Goal: Task Accomplishment & Management: Manage account settings

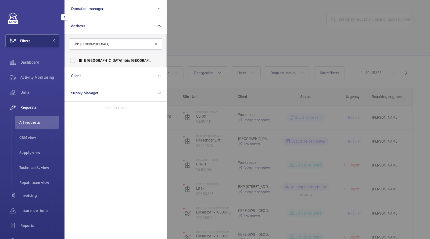
type input "ibis cambridge"
click at [86, 63] on span "IBIS CAMBRIDGE - ibis Cambridge Central Station, CAMBRIDGE CB1 2GA" at bounding box center [116, 60] width 74 height 5
click at [78, 63] on input "IBIS CAMBRIDGE - ibis Cambridge Central Station, CAMBRIDGE CB1 2GA" at bounding box center [72, 60] width 11 height 11
checkbox input "true"
click at [210, 51] on div at bounding box center [381, 119] width 430 height 239
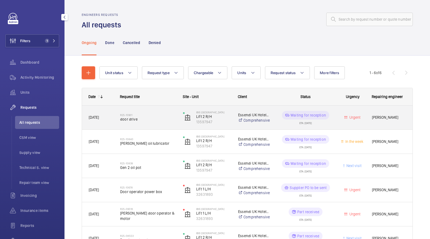
click at [121, 115] on h2 "R25-10901" at bounding box center [148, 114] width 56 height 3
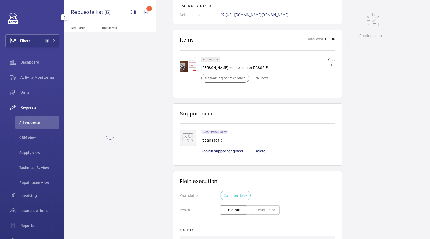
scroll to position [277, 0]
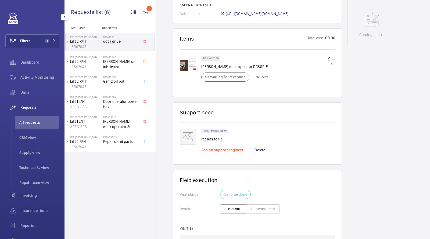
click at [228, 149] on span "Assign support engineer" at bounding box center [222, 150] width 42 height 4
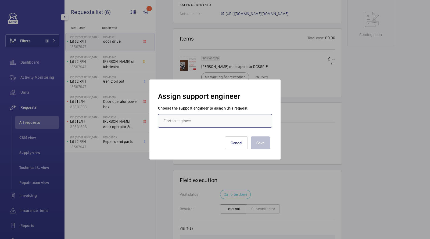
click at [203, 118] on input "text" at bounding box center [215, 120] width 114 height 13
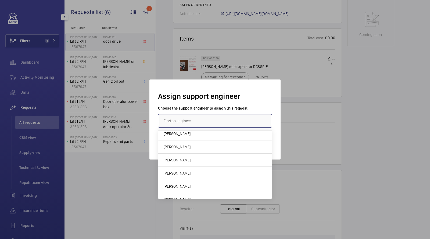
scroll to position [96, 0]
click at [180, 159] on span "[PERSON_NAME]" at bounding box center [176, 159] width 27 height 5
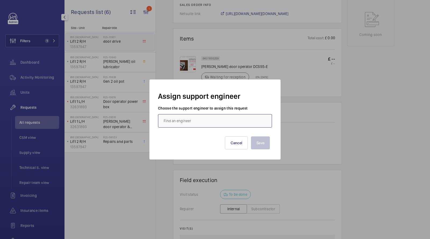
type input "[PERSON_NAME]"
click at [263, 146] on button "Save" at bounding box center [260, 142] width 19 height 13
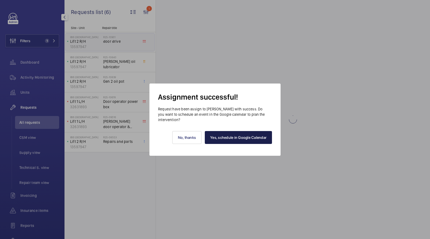
click at [228, 136] on link "Yes, schedule in Google Calendar" at bounding box center [238, 137] width 67 height 13
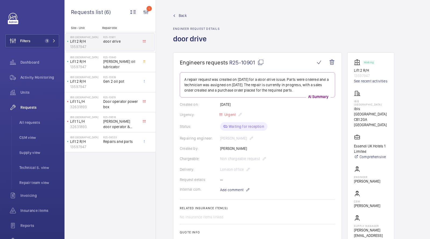
click at [32, 39] on button "Filters 1" at bounding box center [32, 40] width 54 height 13
click at [42, 40] on button "Filters 1" at bounding box center [32, 40] width 54 height 13
click at [49, 40] on span "1" at bounding box center [49, 41] width 13 height 4
click at [46, 39] on span "1" at bounding box center [47, 41] width 4 height 4
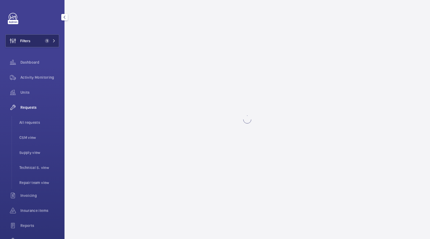
click at [43, 41] on span "1" at bounding box center [46, 41] width 6 height 4
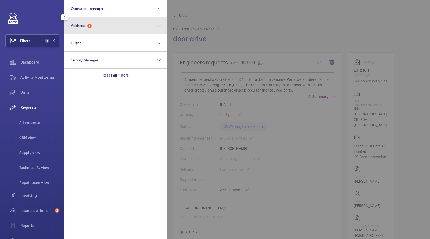
click at [92, 30] on button "Address 1" at bounding box center [115, 25] width 102 height 17
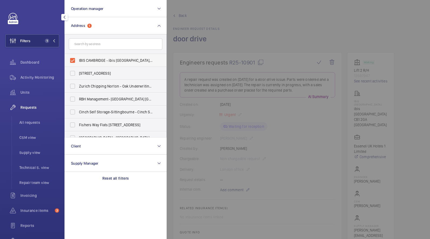
click at [89, 64] on label "IBIS CAMBRIDGE - ibis Cambridge Central Station, CAMBRIDGE CB1 2GA" at bounding box center [111, 60] width 93 height 13
click at [78, 64] on input "IBIS CAMBRIDGE - ibis Cambridge Central Station, CAMBRIDGE CB1 2GA" at bounding box center [72, 60] width 11 height 11
checkbox input "false"
click at [89, 50] on form at bounding box center [115, 44] width 101 height 20
click at [89, 43] on input "text" at bounding box center [115, 43] width 93 height 11
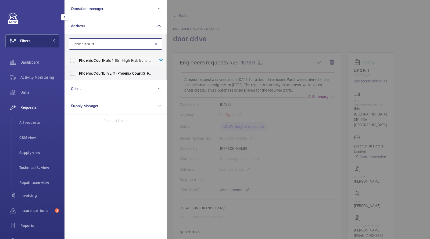
type input "phoenix court"
click at [97, 59] on span "Court" at bounding box center [98, 60] width 10 height 4
click at [78, 59] on input "Phoenix Court Flats 1-65 - High Risk Building - Phoenix Court Flats 1-65, LONDO…" at bounding box center [72, 60] width 11 height 11
checkbox input "true"
click at [38, 75] on span "Activity Monitoring" at bounding box center [39, 77] width 39 height 5
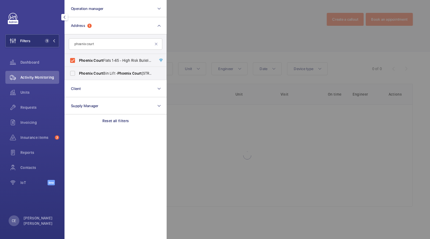
click at [190, 35] on div at bounding box center [381, 119] width 430 height 239
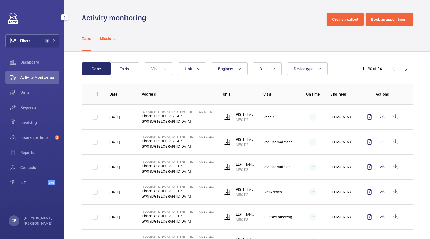
click at [111, 39] on p "Missions" at bounding box center [108, 38] width 16 height 5
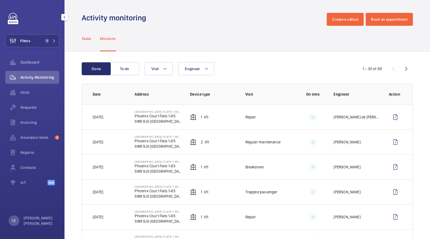
click at [85, 41] on p "Tasks" at bounding box center [87, 38] width 10 height 5
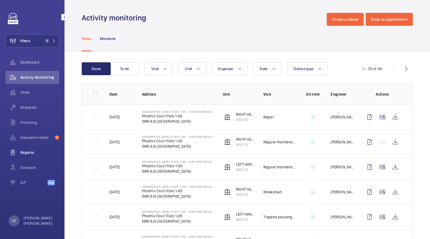
click at [38, 152] on span "Reports" at bounding box center [39, 152] width 39 height 5
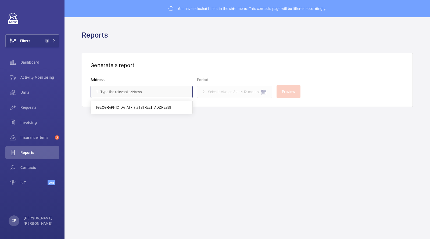
click at [115, 92] on input "text" at bounding box center [141, 92] width 102 height 12
click at [116, 107] on span "[GEOGRAPHIC_DATA] Flats [STREET_ADDRESS]" at bounding box center [133, 107] width 75 height 5
type input "[GEOGRAPHIC_DATA] Flats [STREET_ADDRESS]"
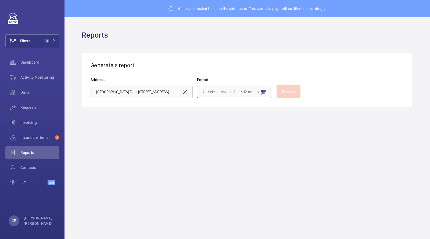
click at [213, 90] on input at bounding box center [234, 92] width 75 height 12
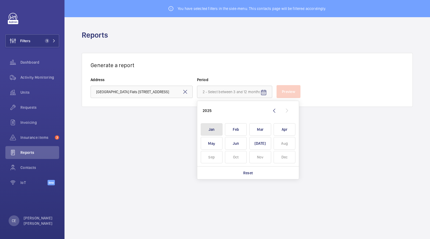
click at [211, 128] on span "Jan" at bounding box center [212, 129] width 22 height 13
click at [249, 86] on input at bounding box center [234, 92] width 75 height 12
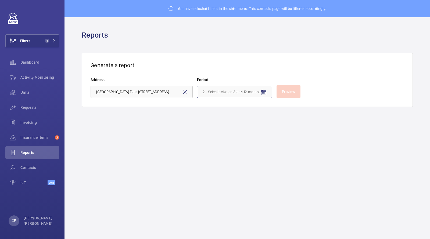
click at [249, 91] on input at bounding box center [234, 92] width 75 height 12
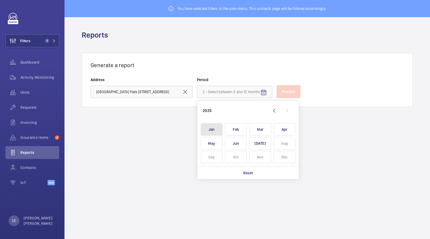
click at [207, 129] on span "Jan" at bounding box center [212, 129] width 22 height 13
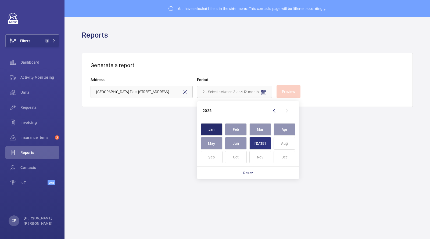
click at [263, 144] on span "[DATE]" at bounding box center [260, 143] width 22 height 13
type input "[DATE] - [DATE]"
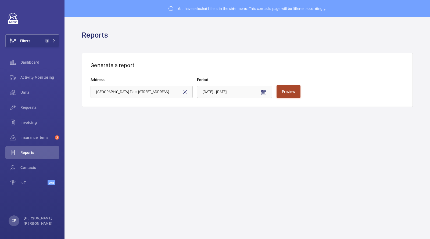
click at [290, 94] on button "Preview" at bounding box center [288, 91] width 24 height 13
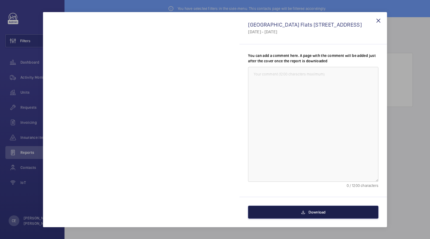
click at [319, 211] on span "Download" at bounding box center [316, 212] width 17 height 4
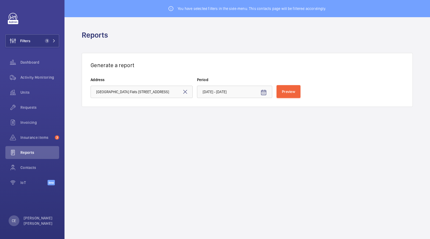
click at [301, 143] on wm-front-admin-reports "You have selected filters in the side-menu. This contacts page will be filtered…" at bounding box center [246, 119] width 365 height 239
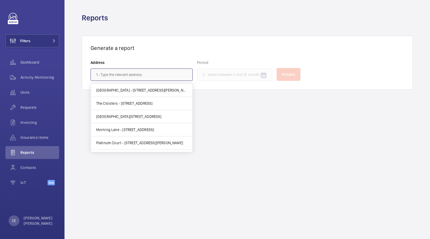
click at [143, 75] on input "text" at bounding box center [141, 74] width 102 height 12
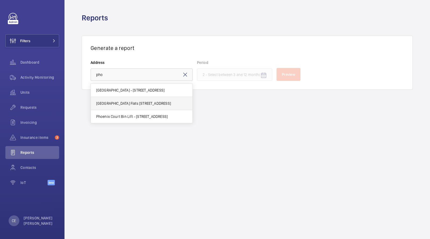
click at [141, 102] on span "[GEOGRAPHIC_DATA] Flats [STREET_ADDRESS]" at bounding box center [133, 103] width 75 height 5
type input "[GEOGRAPHIC_DATA] Flats [STREET_ADDRESS]"
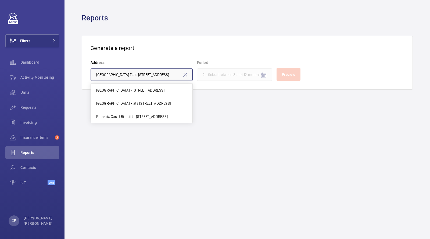
scroll to position [0, 59]
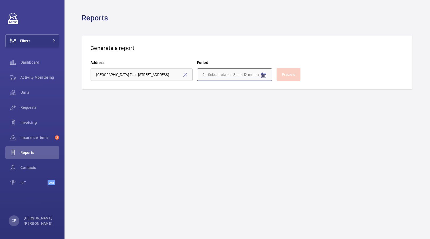
click at [202, 77] on input at bounding box center [234, 74] width 75 height 12
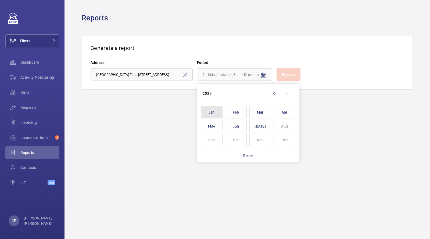
click at [210, 113] on span "Jan" at bounding box center [212, 112] width 22 height 13
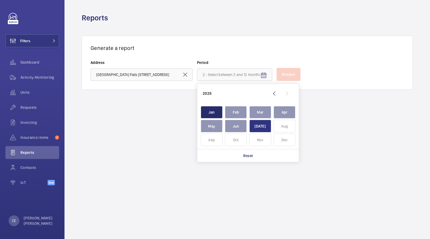
click at [258, 127] on span "[DATE]" at bounding box center [260, 126] width 22 height 13
type input "[DATE] - [DATE]"
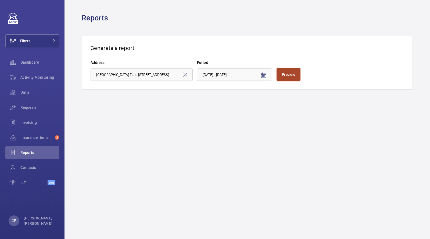
click at [287, 76] on button "Preview" at bounding box center [288, 74] width 24 height 13
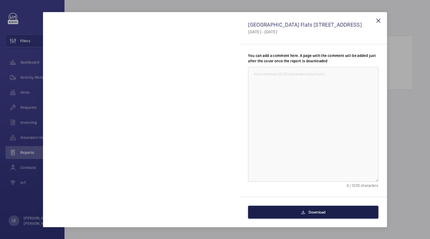
click at [303, 211] on mat-icon at bounding box center [303, 212] width 4 height 6
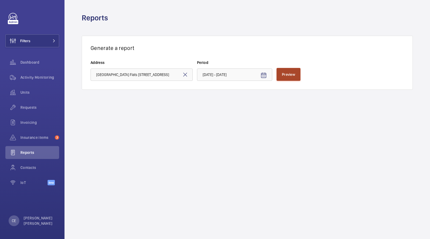
click at [286, 77] on button "Preview" at bounding box center [288, 74] width 24 height 13
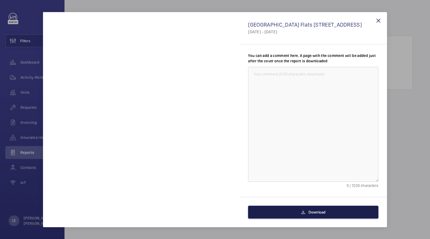
click at [309, 212] on span "Download" at bounding box center [316, 212] width 17 height 4
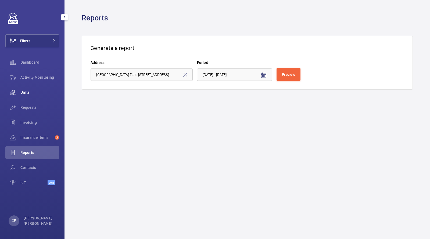
click at [28, 104] on div "Requests" at bounding box center [32, 107] width 54 height 13
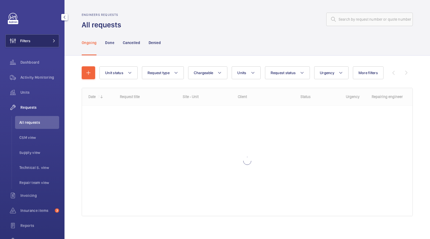
click at [49, 45] on button "Filters" at bounding box center [32, 40] width 54 height 13
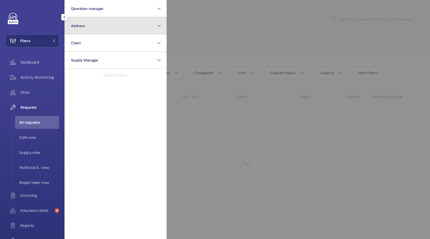
click at [86, 22] on button "Address" at bounding box center [115, 25] width 102 height 17
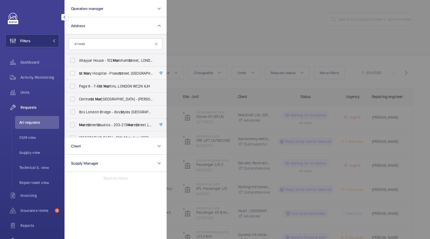
type input "ST MAR"
click at [99, 75] on span "[GEOGRAPHIC_DATA] - [STREET_ADDRESS]" at bounding box center [116, 73] width 74 height 5
click at [78, 75] on input "[GEOGRAPHIC_DATA] - [STREET_ADDRESS]" at bounding box center [72, 73] width 11 height 11
checkbox input "true"
click at [221, 28] on div at bounding box center [381, 119] width 430 height 239
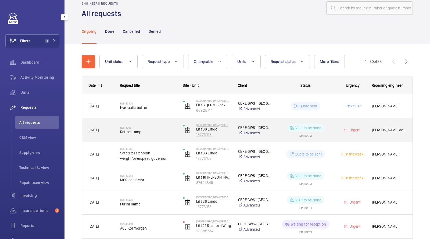
scroll to position [12, 0]
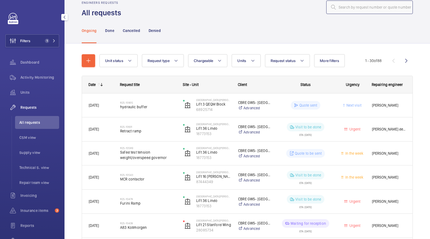
click at [377, 10] on input "text" at bounding box center [369, 7] width 86 height 13
type input "BUFFER"
click at [271, 35] on div "Ongoing Done Cancelled Denied" at bounding box center [247, 31] width 331 height 26
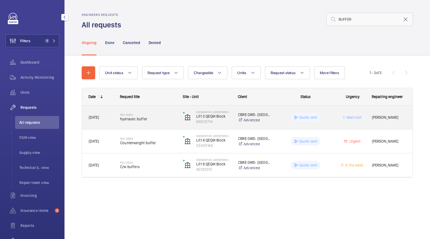
click at [125, 117] on span "hydraulic buffer" at bounding box center [148, 118] width 56 height 5
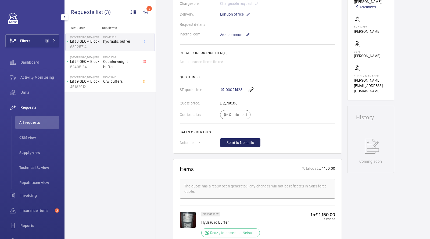
scroll to position [161, 0]
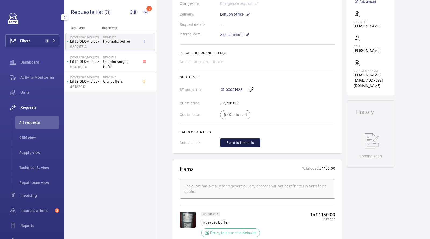
click at [241, 144] on span "Send to Netsuite" at bounding box center [239, 142] width 27 height 5
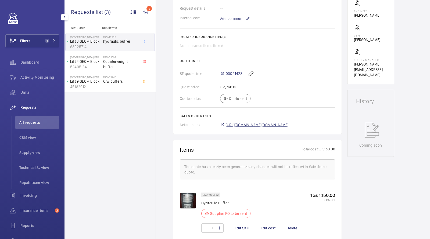
scroll to position [177, 0]
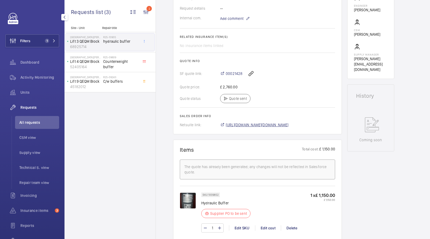
click at [246, 126] on span "[URL][DOMAIN_NAME][DOMAIN_NAME]" at bounding box center [257, 124] width 63 height 5
click at [127, 60] on span "Counterweight buffer" at bounding box center [120, 64] width 35 height 11
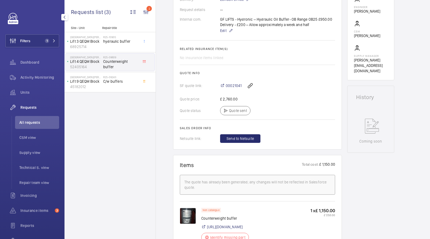
scroll to position [177, 0]
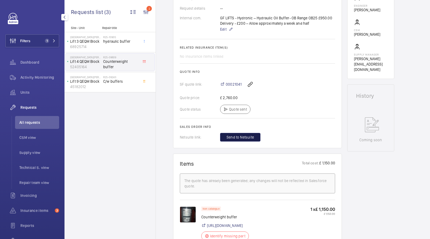
click at [240, 134] on span "Send to Netsuite" at bounding box center [239, 136] width 27 height 5
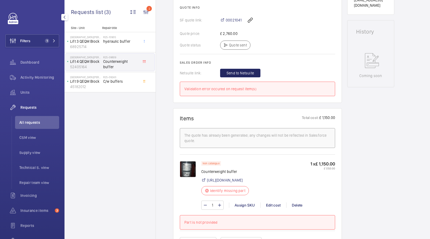
scroll to position [234, 0]
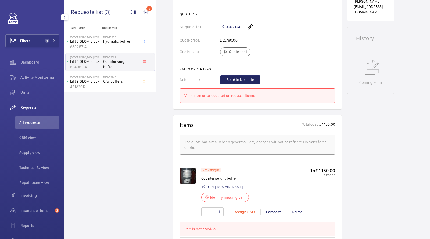
click at [243, 215] on div "Assign SKU" at bounding box center [244, 211] width 31 height 5
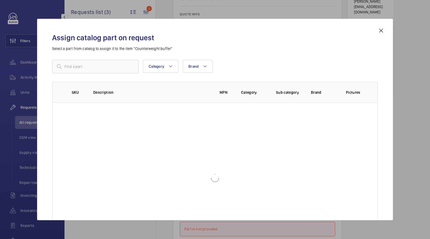
click at [113, 57] on div "Assign catalog part on request Select a part from catalog to assign it to the i…" at bounding box center [215, 123] width 338 height 193
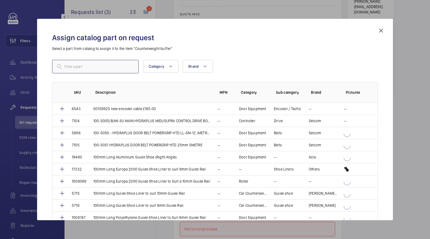
click at [106, 62] on input "text" at bounding box center [95, 66] width 86 height 13
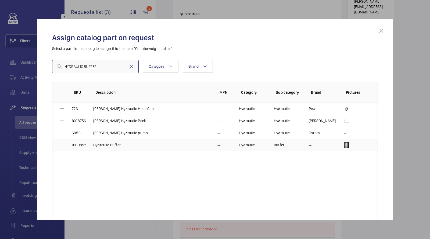
type input "HYDRAULIC BUFFER"
click at [120, 143] on td "Hydraulic Buffer" at bounding box center [149, 145] width 124 height 12
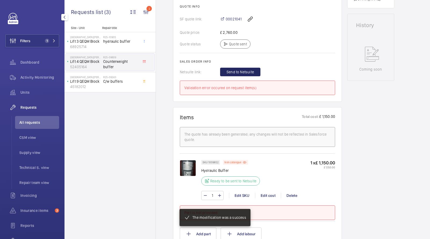
scroll to position [221, 0]
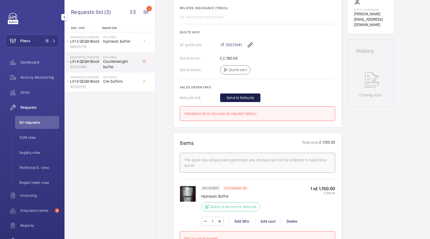
click at [238, 97] on span "Send to Netsuite" at bounding box center [239, 97] width 27 height 5
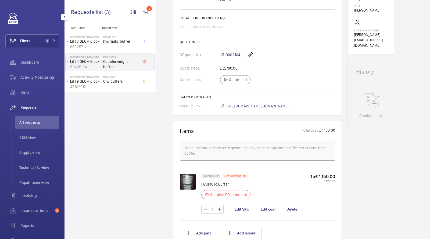
scroll to position [163, 0]
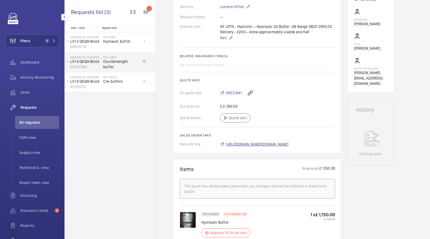
click at [248, 144] on span "[URL][DOMAIN_NAME][DOMAIN_NAME]" at bounding box center [257, 143] width 63 height 5
click at [108, 80] on span "C/w buffers" at bounding box center [120, 81] width 35 height 5
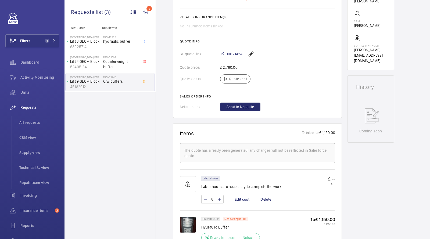
scroll to position [186, 0]
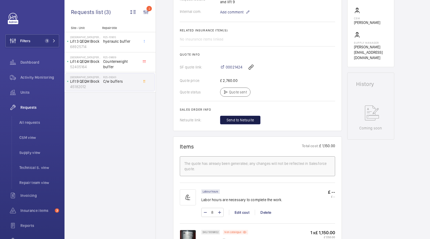
click at [239, 121] on span "Send to Netsuite" at bounding box center [239, 119] width 27 height 5
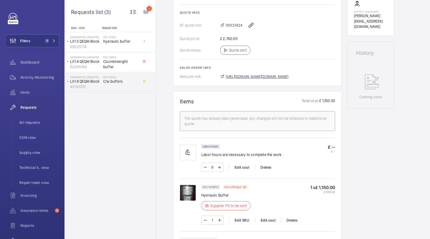
scroll to position [225, 0]
click at [253, 76] on span "[URL][DOMAIN_NAME][DOMAIN_NAME]" at bounding box center [257, 76] width 63 height 5
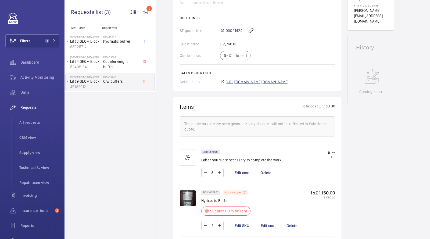
scroll to position [230, 0]
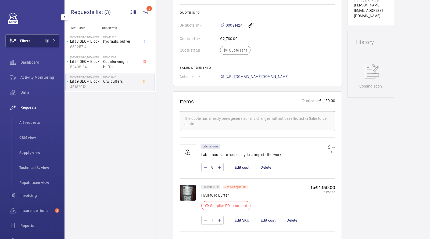
click at [44, 41] on span "1" at bounding box center [46, 41] width 6 height 4
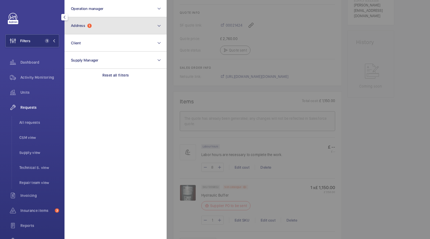
click at [93, 28] on button "Address 1" at bounding box center [115, 25] width 102 height 17
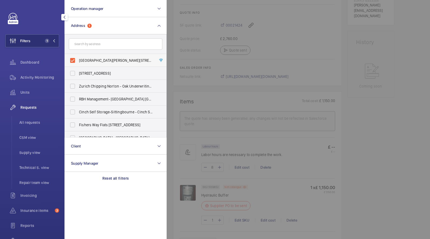
click at [95, 55] on label "[GEOGRAPHIC_DATA][PERSON_NAME][STREET_ADDRESS]" at bounding box center [111, 60] width 93 height 13
click at [78, 55] on input "[GEOGRAPHIC_DATA][PERSON_NAME][STREET_ADDRESS]" at bounding box center [72, 60] width 11 height 11
checkbox input "false"
click at [96, 45] on input "text" at bounding box center [115, 43] width 93 height 11
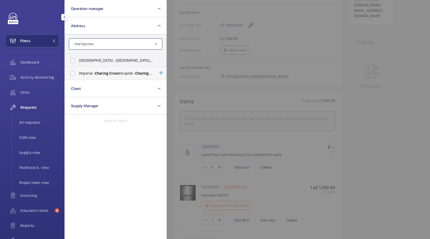
type input "charing cross"
click at [104, 75] on span "[GEOGRAPHIC_DATA] - [GEOGRAPHIC_DATA]" at bounding box center [116, 73] width 74 height 5
click at [78, 75] on input "[GEOGRAPHIC_DATA] - [GEOGRAPHIC_DATA]" at bounding box center [72, 73] width 11 height 11
checkbox input "true"
click at [34, 125] on span "All requests" at bounding box center [39, 122] width 40 height 5
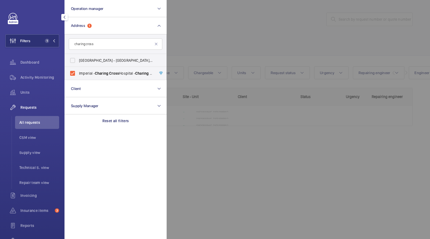
click at [224, 41] on div at bounding box center [381, 119] width 430 height 239
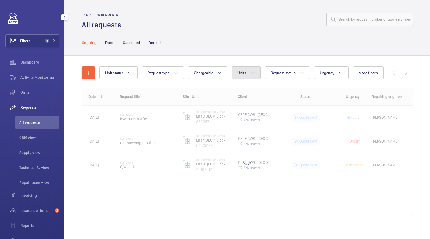
click at [242, 67] on button "Units" at bounding box center [245, 72] width 29 height 13
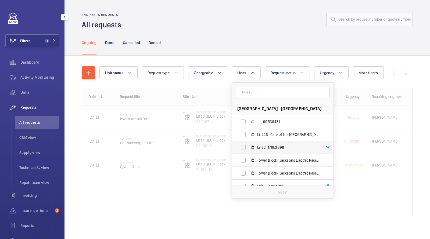
scroll to position [42, 0]
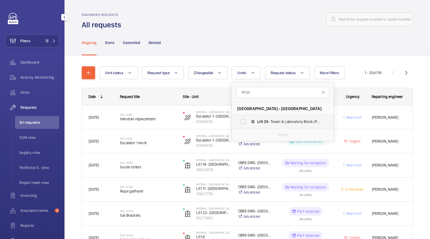
type input "lift 20"
click at [263, 124] on span "Lift 20 - Tower & Laboratory Block (Passenger), 90931621" at bounding box center [288, 121] width 62 height 5
click at [248, 124] on input "Lift 20 - Tower & Laboratory Block (Passenger), 90931621" at bounding box center [243, 121] width 11 height 11
checkbox input "true"
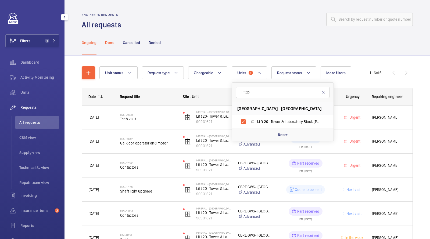
click at [111, 40] on p "Done" at bounding box center [109, 42] width 9 height 5
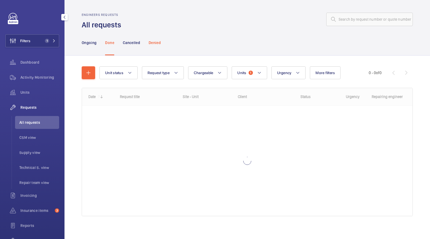
click at [156, 37] on div "Denied" at bounding box center [154, 43] width 12 height 26
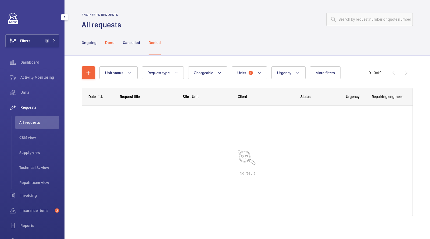
click at [114, 45] on p "Done" at bounding box center [109, 42] width 9 height 5
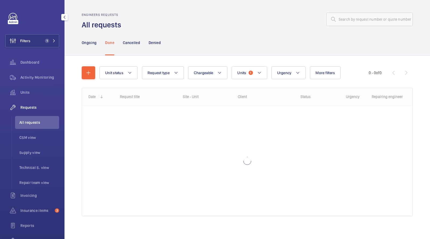
click at [220, 18] on div at bounding box center [268, 19] width 288 height 13
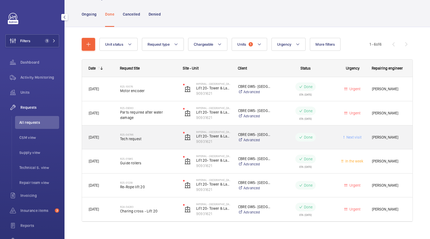
scroll to position [37, 0]
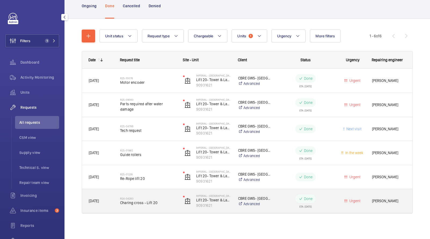
click at [150, 199] on h2 "R24-04283" at bounding box center [148, 198] width 56 height 3
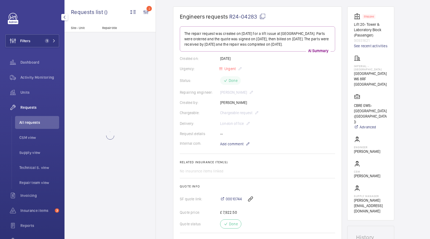
scroll to position [115, 0]
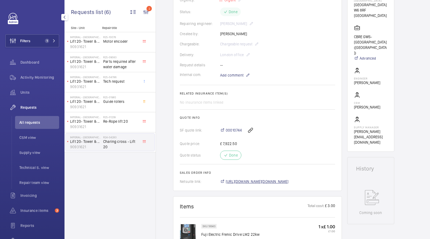
click at [238, 180] on span "[URL][DOMAIN_NAME][DOMAIN_NAME]" at bounding box center [257, 181] width 63 height 5
click at [32, 92] on span "Units" at bounding box center [39, 92] width 39 height 5
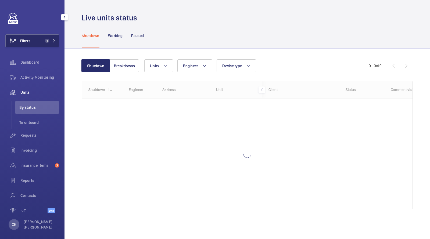
click at [55, 38] on button "Filters 1" at bounding box center [32, 40] width 54 height 13
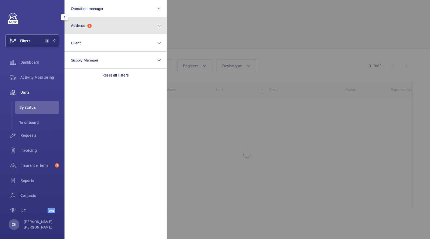
click at [85, 30] on button "Address 1" at bounding box center [115, 25] width 102 height 17
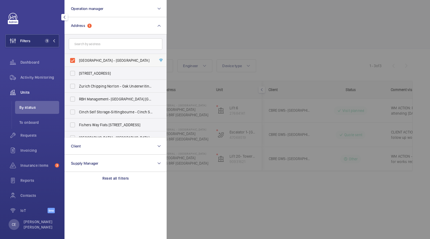
click at [98, 59] on span "[GEOGRAPHIC_DATA] - [GEOGRAPHIC_DATA]" at bounding box center [116, 60] width 74 height 5
click at [78, 59] on input "[GEOGRAPHIC_DATA] - [GEOGRAPHIC_DATA]" at bounding box center [72, 60] width 11 height 11
checkbox input "false"
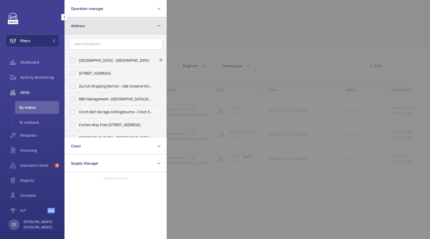
click at [78, 23] on button "Address" at bounding box center [115, 25] width 102 height 17
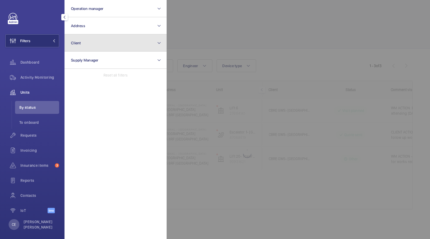
click at [89, 46] on button "Client" at bounding box center [115, 42] width 102 height 17
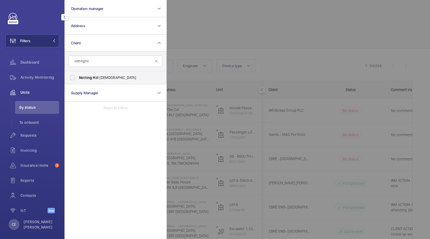
type input "notting hil"
click at [94, 76] on span "Hil" at bounding box center [95, 77] width 5 height 4
click at [78, 76] on input "Notting Hil l Genesis" at bounding box center [72, 77] width 11 height 11
checkbox input "true"
click at [236, 25] on div at bounding box center [381, 119] width 430 height 239
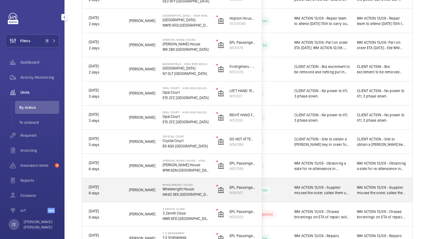
scroll to position [224, 0]
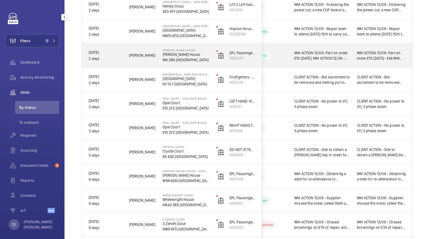
click at [322, 56] on span "WM ACTION 13/08- Part on order ETA [DATE]. WM ACTION 12/08 - Lift off for new d…" at bounding box center [322, 55] width 56 height 11
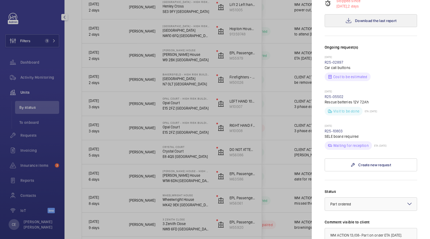
scroll to position [0, 0]
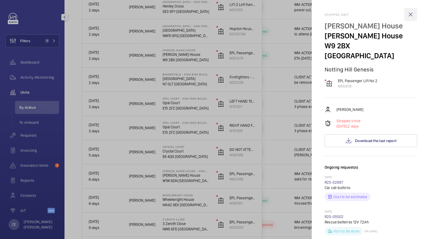
click at [410, 15] on wm-front-icon-button at bounding box center [410, 14] width 13 height 13
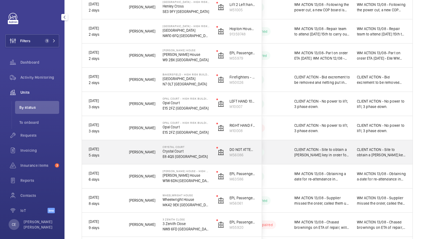
scroll to position [296, 0]
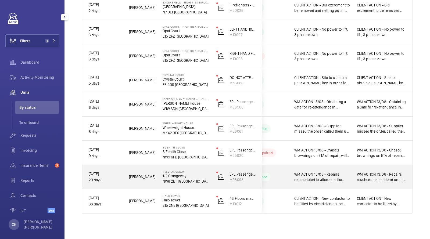
click at [329, 176] on span "WM ACTION 13/08 - Repairs rescheduled to attend on the 14th. WM ACTION 12/08 - …" at bounding box center [322, 177] width 56 height 11
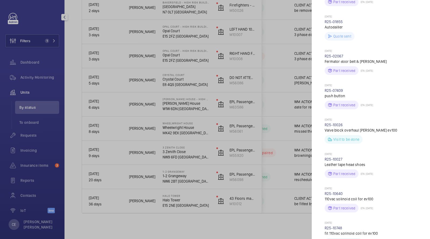
scroll to position [411, 0]
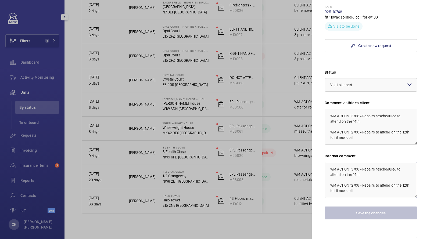
click at [328, 162] on textarea "WM ACTION 13/08 - Repairs rescheduled to attend on the 14th. WM ACTION 12/08 - …" at bounding box center [370, 180] width 92 height 36
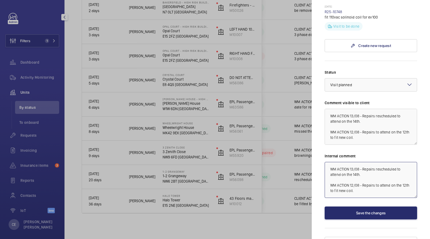
click at [328, 162] on textarea "WM ACTION 13/08 - Repairs rescheduled to attend on the 14th. WM ACTION 12/08 - …" at bounding box center [370, 180] width 92 height 36
drag, startPoint x: 403, startPoint y: 155, endPoint x: 265, endPoint y: 127, distance: 140.6
click at [267, 129] on mat-sidenav-container "Filters 1 Dashboard Activity Monitoring Units By status To onboard Requests Inv…" at bounding box center [215, 119] width 430 height 239
drag, startPoint x: 399, startPoint y: 162, endPoint x: 250, endPoint y: 141, distance: 150.8
click at [254, 143] on mat-sidenav-container "Filters 1 Dashboard Activity Monitoring Units By status To onboard Requests Inv…" at bounding box center [215, 119] width 430 height 239
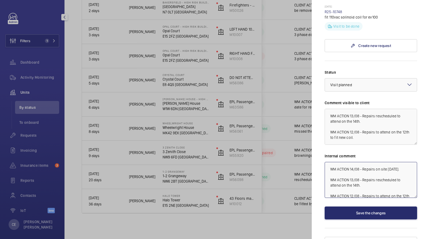
type textarea "WM ACTION 14/08 - Repairs on site [DATE]. WM ACTION 13/08 - Repairs rescheduled…"
click at [330, 109] on textarea "WM ACTION 13/08 - Repairs rescheduled to attend on the 14th. WM ACTION 12/08 - …" at bounding box center [370, 127] width 92 height 36
click at [329, 109] on textarea "WM ACTION 13/08 - Repairs rescheduled to attend on the 14th. WM ACTION 12/08 - …" at bounding box center [370, 127] width 92 height 36
paste textarea "WM ACTION 14/08 - Repairs on site [DATE]."
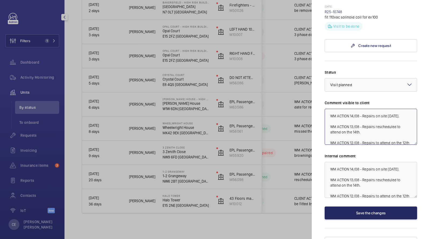
type textarea "WM ACTION 14/08 - Repairs on site [DATE]. WM ACTION 13/08 - Repairs rescheduled…"
click at [343, 206] on button "Save the changes" at bounding box center [370, 212] width 92 height 13
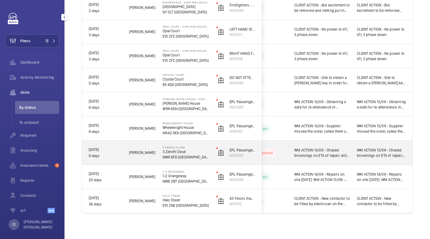
click at [339, 155] on span "WM ACTION 13/08 - Chased brownings on ETA of repair, will book in our repair te…" at bounding box center [322, 152] width 56 height 11
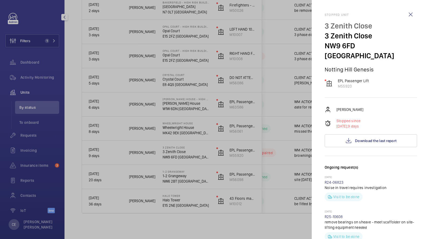
scroll to position [210, 0]
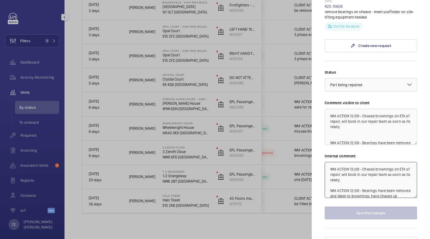
click at [333, 162] on textarea "WM ACTION 13/08 - Chased brownings on ETA of repair, will book in our repair te…" at bounding box center [370, 180] width 92 height 36
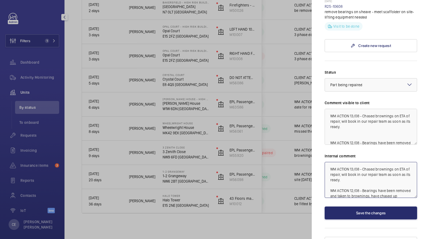
click at [327, 162] on textarea "WM ACTION 13/08 - Chased brownings on ETA of repair, will book in our repair te…" at bounding box center [370, 180] width 92 height 36
click at [352, 169] on textarea "WM ACTION 14/08 - Still waiting on completion date from [PERSON_NAME], works te…" at bounding box center [370, 180] width 92 height 36
click at [362, 173] on textarea "WM ACTION 14/08 - Still waiting on completion date from brownings, works tempor…" at bounding box center [370, 180] width 92 height 36
drag, startPoint x: 362, startPoint y: 171, endPoint x: 301, endPoint y: 122, distance: 77.8
click at [301, 122] on mat-sidenav-container "Filters 1 Dashboard Activity Monitoring Units By status To onboard Requests Inv…" at bounding box center [215, 119] width 430 height 239
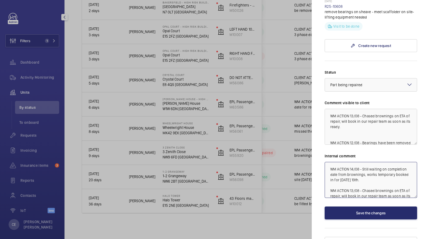
type textarea "WM ACTION 14/08 - Still waiting on completion date from brownings, works tempor…"
click at [331, 109] on textarea "WM ACTION 13/08 - Chased brownings on ETA of repair, will book in our repair te…" at bounding box center [370, 127] width 92 height 36
click at [329, 109] on textarea "WM ACTION 13/08 - Chased brownings on ETA of repair, will book in our repair te…" at bounding box center [370, 127] width 92 height 36
paste textarea "WM ACTION 14/08 - Still waiting on completion date from brownings, works tempor…"
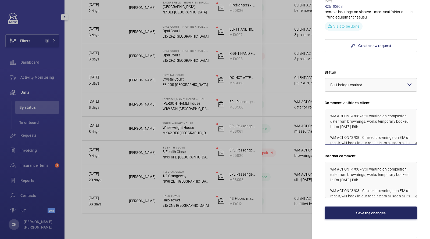
type textarea "WM ACTION 14/08 - Still waiting on completion date from brownings, works tempor…"
click at [369, 206] on button "Save the changes" at bounding box center [370, 212] width 92 height 13
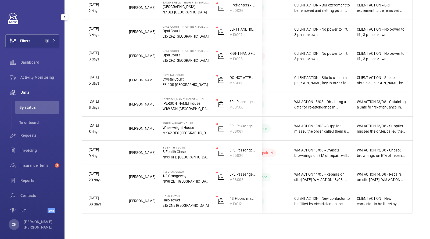
scroll to position [0, 0]
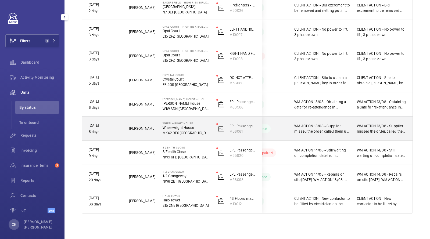
click at [350, 128] on div "WM ACTION 13/08 - Supplier missed the order, called them up and asked for it to…" at bounding box center [381, 128] width 62 height 23
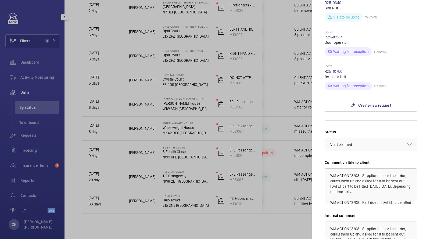
scroll to position [249, 0]
click at [336, 69] on link "R25-10750" at bounding box center [333, 71] width 18 height 4
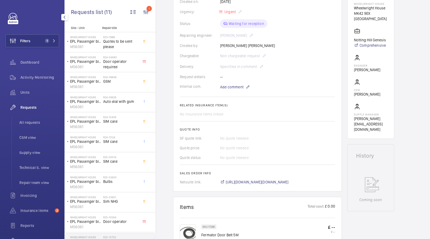
scroll to position [171, 0]
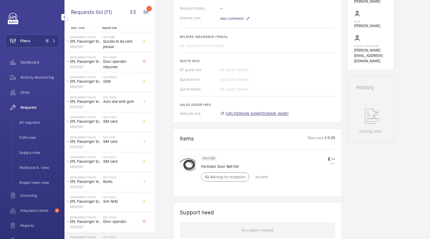
click at [245, 113] on span "[URL][DOMAIN_NAME][DOMAIN_NAME]" at bounding box center [257, 113] width 63 height 5
click at [35, 93] on span "Units" at bounding box center [39, 92] width 39 height 5
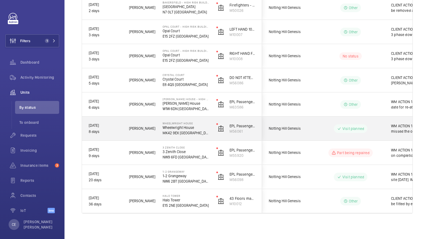
scroll to position [0, 97]
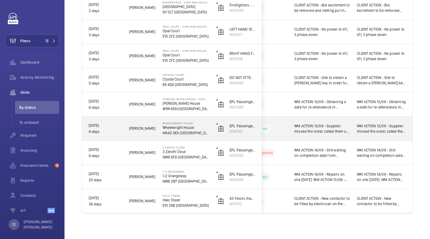
click at [324, 124] on span "WM ACTION 13/08 - Supplier missed the order, called them up and asked for it to…" at bounding box center [322, 128] width 56 height 11
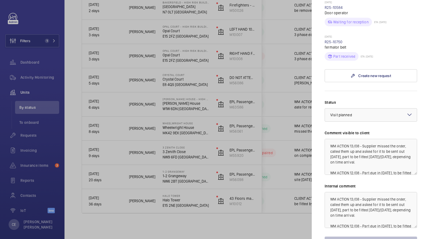
scroll to position [308, 0]
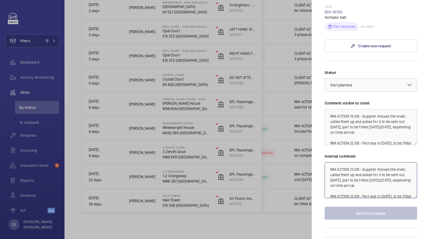
click at [327, 162] on textarea "WM ACTION 13/08 - Supplier missed the order, called them up and asked for it to…" at bounding box center [370, 180] width 92 height 36
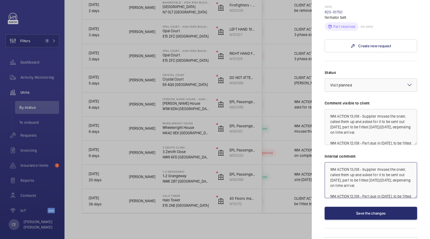
click at [327, 162] on textarea "WM ACTION 13/08 - Supplier missed the order, called them up and asked for it to…" at bounding box center [370, 180] width 92 height 36
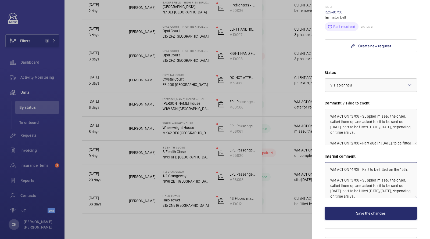
drag, startPoint x: 410, startPoint y: 159, endPoint x: 257, endPoint y: 140, distance: 153.4
click at [260, 140] on mat-sidenav-container "Filters 1 Dashboard Activity Monitoring Units By status To onboard Requests Inv…" at bounding box center [215, 119] width 430 height 239
type textarea "WM ACTION 14/08 - Part to be fitted on the 15th. WM ACTION 13/08 - Supplier mis…"
click at [326, 109] on textarea "WM ACTION 13/08 - Supplier missed the order, called them up and asked for it to…" at bounding box center [370, 127] width 92 height 36
click at [324, 109] on textarea "WM ACTION 13/08 - Supplier missed the order, called them up and asked for it to…" at bounding box center [370, 127] width 92 height 36
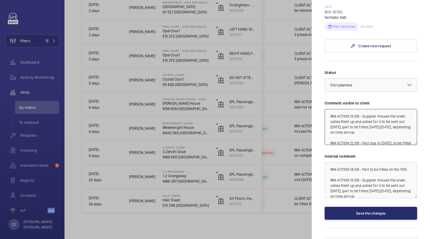
paste textarea "WM ACTION 14/08 - Part to be fitted on the 15th."
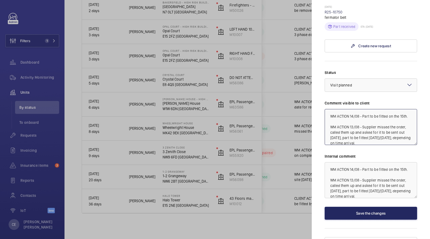
type textarea "WM ACTION 14/08 - Part to be fitted on the 15th. WM ACTION 13/08 - Supplier mis…"
click at [352, 207] on button "Save the changes" at bounding box center [370, 213] width 92 height 13
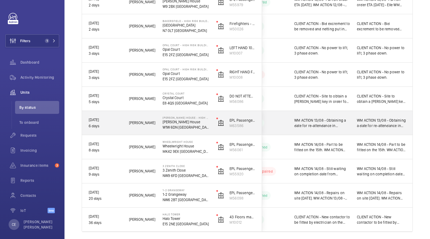
scroll to position [276, 0]
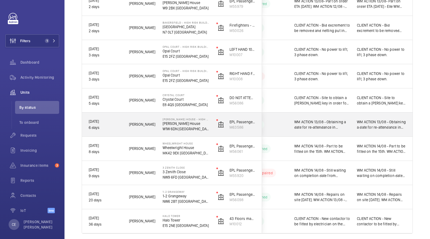
click at [346, 123] on span "WM ACTION 13/08 - Obtaining a date for re-attendance in working hours as we req…" at bounding box center [322, 124] width 56 height 11
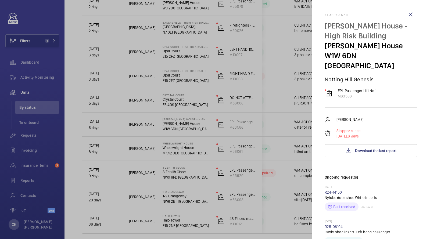
scroll to position [234, 0]
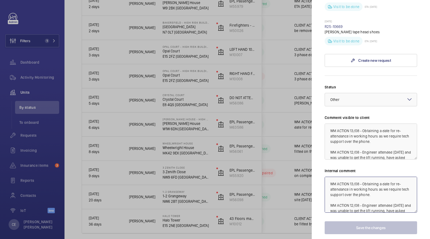
click at [332, 177] on textarea "WM ACTION 13/08 - Obtaining a date for re-attendance in working hours as we req…" at bounding box center [370, 195] width 92 height 36
click at [327, 177] on textarea "WM ACTION 13/08 - Obtaining a date for re-attendance in working hours as we req…" at bounding box center [370, 195] width 92 height 36
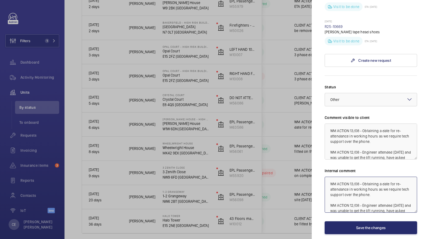
click at [328, 177] on textarea "WM ACTION 13/08 - Obtaining a date for re-attendance in working hours as we req…" at bounding box center [370, 195] width 92 height 36
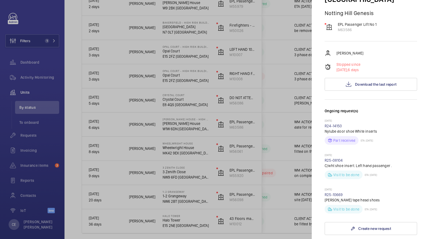
scroll to position [0, 0]
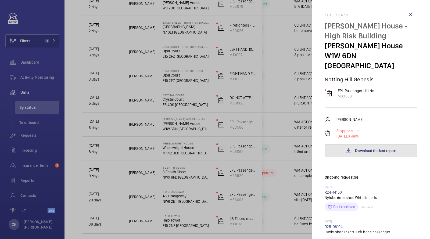
click at [355, 144] on button "Download the last report" at bounding box center [370, 150] width 92 height 13
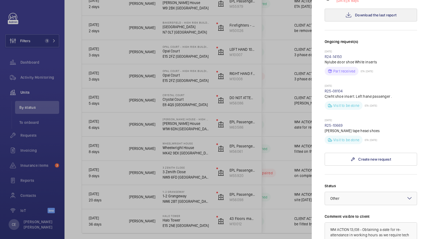
scroll to position [249, 0]
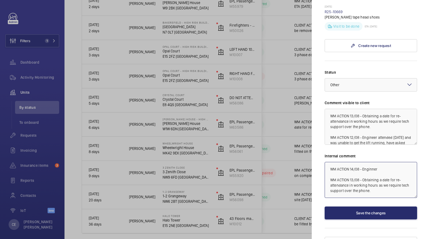
click at [381, 162] on textarea "WM ACTION 14/08 - Enginner WM ACTION 13/08 - Obtaining a date for re-attendance…" at bounding box center [370, 180] width 92 height 36
click at [380, 162] on textarea "WM ACTION 14/08 - Enginner WM ACTION 13/08 - Obtaining a date for re-attendance…" at bounding box center [370, 180] width 92 height 36
click at [344, 163] on textarea "WM ACTION 14/08 - Engineer attending [DATE] with technician support over the ph…" at bounding box center [370, 180] width 92 height 36
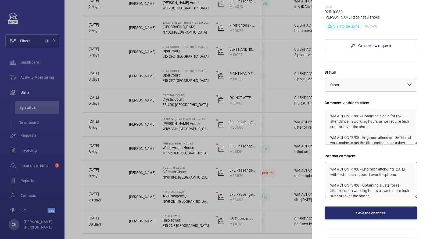
click at [345, 165] on textarea "WM ACTION 14/08 - Engineer attending [DATE] with technician support over the ph…" at bounding box center [370, 180] width 92 height 36
drag, startPoint x: 386, startPoint y: 163, endPoint x: 306, endPoint y: 112, distance: 95.0
click at [307, 113] on mat-sidenav-container "Filters 1 Dashboard Activity Monitoring Units By status To onboard Requests Inv…" at bounding box center [215, 119] width 430 height 239
type textarea "WM ACTION 14/08 - Engineer attending [DATE] with technical support over the pho…"
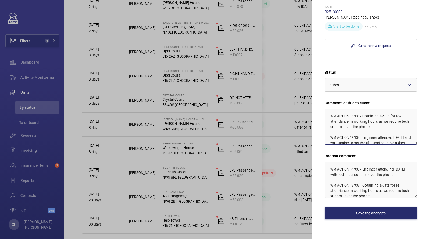
click at [329, 109] on textarea "WM ACTION 13/08 - Obtaining a date for re-attendance in working hours as we req…" at bounding box center [370, 127] width 92 height 36
click at [326, 109] on textarea "WM ACTION 13/08 - Obtaining a date for re-attendance in working hours as we req…" at bounding box center [370, 127] width 92 height 36
paste textarea "WM ACTION 14/08 - Engineer attending [DATE] with technical support over the pho…"
click at [344, 80] on div at bounding box center [371, 84] width 92 height 13
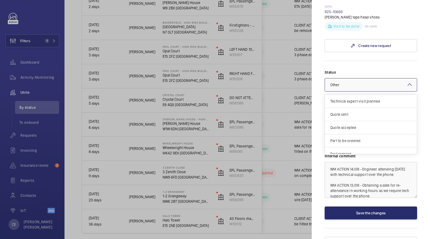
scroll to position [45, 0]
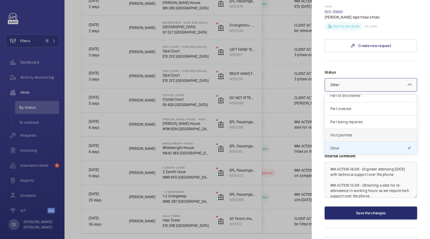
click at [344, 132] on span "Visit planned" at bounding box center [370, 134] width 81 height 5
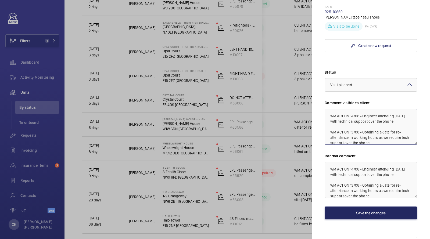
type textarea "WM ACTION 14/08 - Engineer attending [DATE] with technical support over the pho…"
click at [350, 206] on button "Save the changes" at bounding box center [370, 212] width 92 height 13
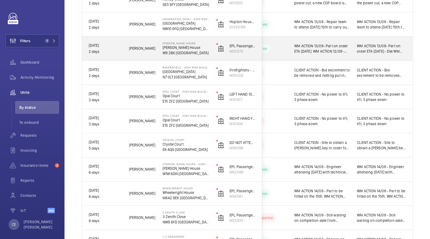
scroll to position [230, 0]
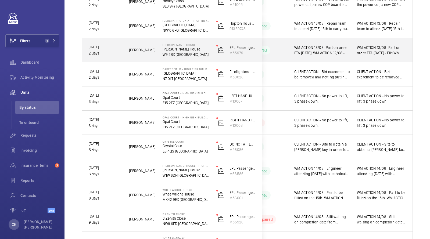
click at [323, 50] on span "WM ACTION 13/08- Part on order ETA [DATE]. WM ACTION 12/08 - Lift off for new d…" at bounding box center [322, 50] width 56 height 11
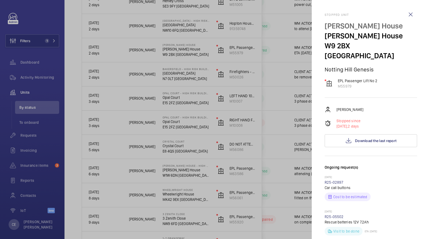
scroll to position [239, 0]
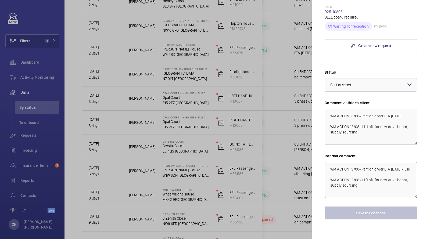
click at [327, 162] on textarea "WM ACTION 13/08- Part on order ETA [DATE] - Elle WM ACTION 12/08 - Lift off for…" at bounding box center [370, 180] width 92 height 36
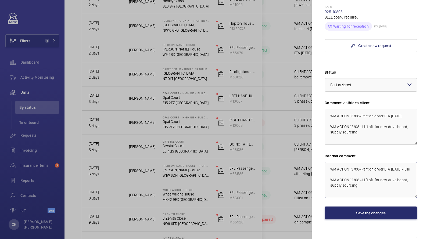
click at [327, 162] on textarea "WM ACTION 13/08- Part on order ETA [DATE] - Elle WM ACTION 12/08 - Lift off for…" at bounding box center [370, 180] width 92 height 36
drag, startPoint x: 361, startPoint y: 164, endPoint x: 304, endPoint y: 126, distance: 68.9
click at [306, 128] on mat-sidenav-container "Filters 1 Dashboard Activity Monitoring Units By status To onboard Requests Inv…" at bounding box center [215, 119] width 430 height 239
type textarea "WM ACTION 14/08 - Part expected to arrive [DATE]. WM ACTION 13/08- Part on orde…"
click at [330, 109] on textarea "WM ACTION 13/08- Part on order ETA [DATE]. WM ACTION 12/08 - Lift off for new d…" at bounding box center [370, 127] width 92 height 36
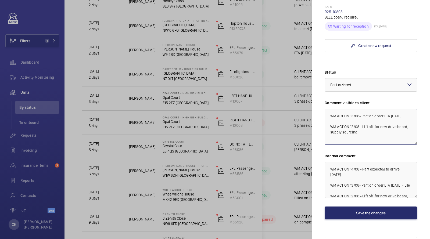
click at [330, 109] on textarea "WM ACTION 13/08- Part on order ETA [DATE]. WM ACTION 12/08 - Lift off for new d…" at bounding box center [370, 127] width 92 height 36
paste textarea "WM ACTION 14/08 - Part expected to arrive [DATE]."
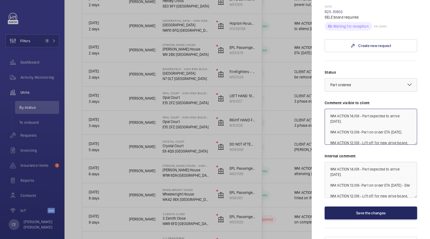
type textarea "WM ACTION 14/08 - Part expected to arrive [DATE]. WM ACTION 13/08- Part on orde…"
click at [362, 206] on button "Save the changes" at bounding box center [370, 212] width 92 height 13
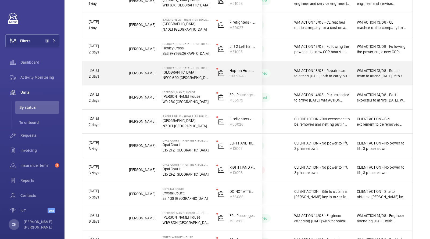
scroll to position [176, 0]
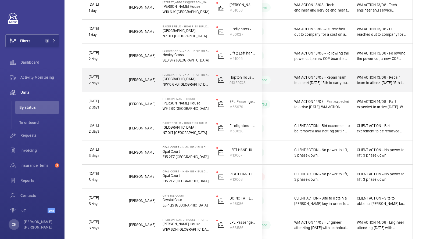
click at [352, 81] on div "WM ACTION 13/08 - Repair team to attend [DATE] 15th to carry out assessment of …" at bounding box center [381, 79] width 62 height 23
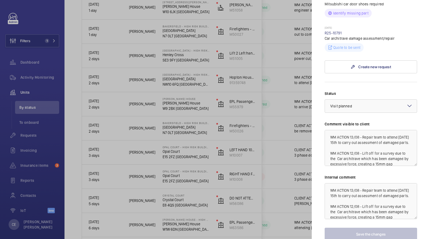
scroll to position [283, 0]
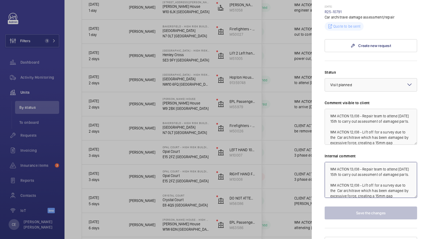
click at [329, 162] on textarea "WM ACTION 13/08 - Repair team to attend [DATE] 15th to carry out assessment of …" at bounding box center [370, 180] width 92 height 36
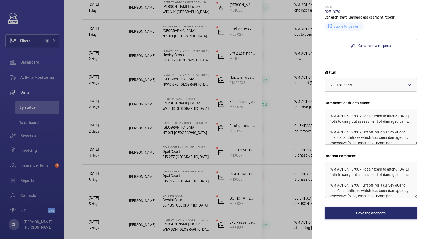
click at [336, 162] on textarea "WM ACTION 13/08 - Repair team to attend [DATE] 15th to carry out assessment of …" at bounding box center [370, 180] width 92 height 36
drag, startPoint x: 350, startPoint y: 165, endPoint x: 296, endPoint y: 115, distance: 73.2
click at [299, 119] on mat-sidenav-container "Filters 1 Dashboard Activity Monitoring Units By status To onboard Requests Inv…" at bounding box center [215, 119] width 430 height 239
type textarea "WM ACTION 14/08 - Repair team to attend [DATE]. WM ACTION 13/08 - Repair team t…"
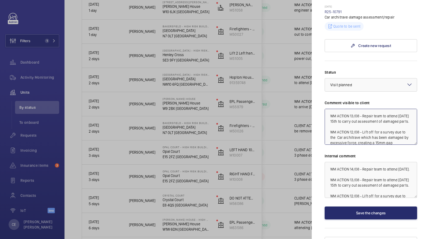
click at [329, 109] on textarea "WM ACTION 13/08 - Repair team to attend [DATE] 15th to carry out assessment of …" at bounding box center [370, 127] width 92 height 36
paste textarea "WM ACTION 14/08 - Repair team to attend [DATE]."
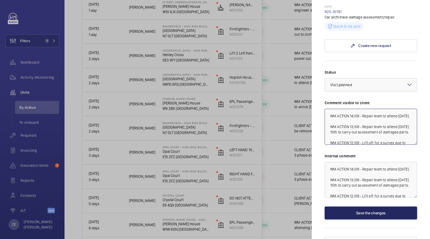
type textarea "WM ACTION 14/08 - Repair team to attend [DATE]. WM ACTION 13/08 - Repair team t…"
click at [360, 206] on button "Save the changes" at bounding box center [370, 212] width 92 height 13
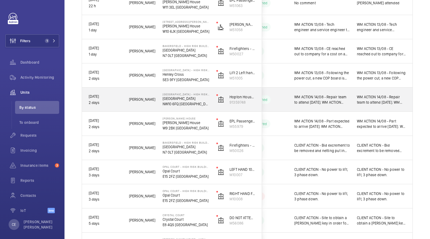
scroll to position [153, 0]
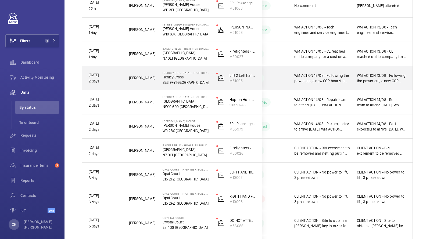
click at [355, 78] on div "WM ACTION 13/08 - Following the power cut, a new COP board is required, quote t…" at bounding box center [381, 78] width 62 height 23
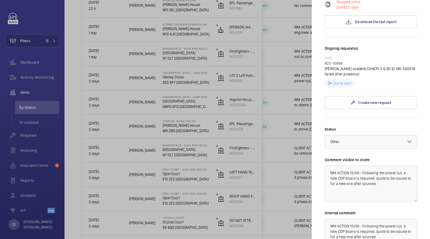
scroll to position [186, 0]
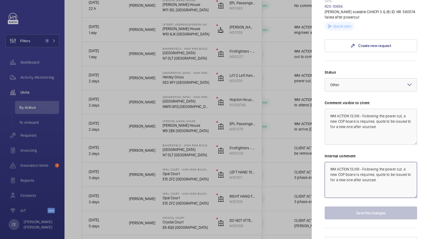
click at [331, 162] on textarea "WM ACTION 13/08 - Following the power cut, a new COP board is required, quote t…" at bounding box center [370, 180] width 92 height 36
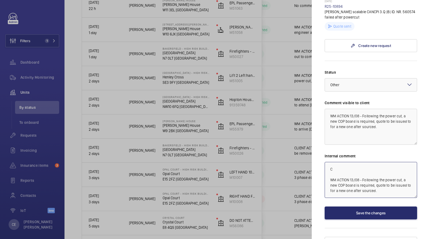
click at [330, 162] on textarea "C WM ACTION 13/08 - Following the power cut, a new COP board is required, quote…" at bounding box center [370, 180] width 92 height 36
paste textarea "00021440"
drag, startPoint x: 359, startPoint y: 164, endPoint x: 310, endPoint y: 124, distance: 63.5
click at [312, 127] on mat-sidenav "Stopped unit [GEOGRAPHIC_DATA] - High Risk Building [GEOGRAPHIC_DATA] Notting H…" at bounding box center [370, 119] width 118 height 239
type textarea "CLIENT ACTION - Quote sent for new PCB 00021440 WM ACTION 13/08 - Following the…"
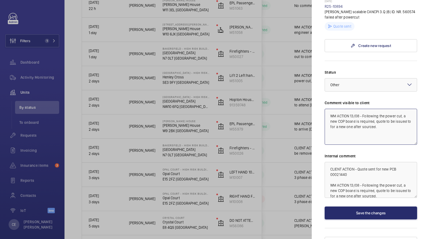
click at [328, 109] on textarea "WM ACTION 13/08 - Following the power cut, a new COP board is required, quote t…" at bounding box center [370, 127] width 92 height 36
click at [322, 106] on mat-sidenav "Stopped unit [GEOGRAPHIC_DATA] - High Risk Building [GEOGRAPHIC_DATA] Notting H…" at bounding box center [370, 119] width 118 height 239
click at [332, 109] on textarea "WM ACTION 13/08 - Following the power cut, a new COP board is required, quote t…" at bounding box center [370, 127] width 92 height 36
paste textarea "CLIENT ACTION - Quote sent for new PCB 00021440"
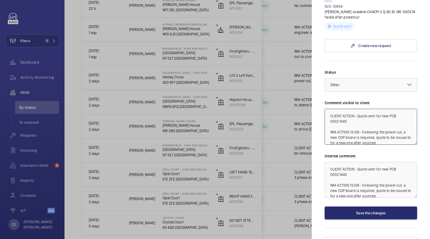
type textarea "CLIENT ACTION - Quote sent for new PCB 00021440 WM ACTION 13/08 - Following the…"
click at [337, 85] on div "Status Select a status × Other × Comment visible to client CLIENT ACTION - Quot…" at bounding box center [370, 145] width 92 height 150
click at [336, 83] on span "Other" at bounding box center [334, 85] width 9 height 4
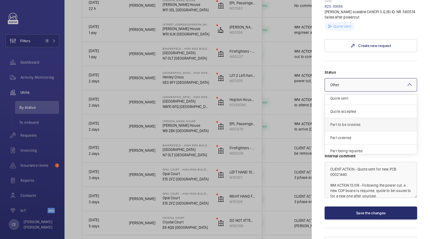
scroll to position [0, 0]
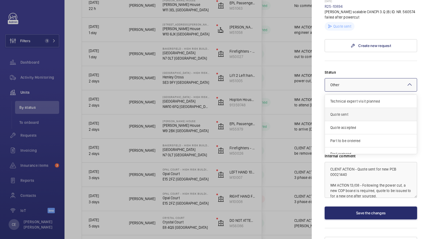
click at [346, 112] on span "Quote sent" at bounding box center [370, 114] width 81 height 5
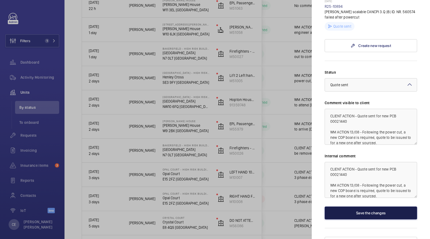
click at [345, 206] on button "Save the changes" at bounding box center [370, 212] width 92 height 13
